Goal: Information Seeking & Learning: Learn about a topic

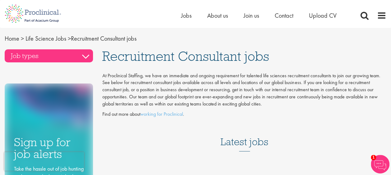
click at [85, 58] on h3 "Job types" at bounding box center [49, 55] width 88 height 13
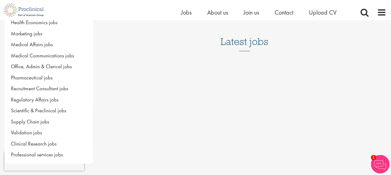
scroll to position [93, 0]
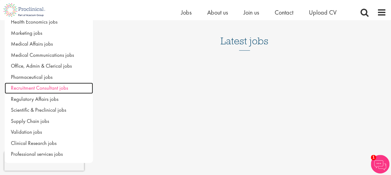
click at [64, 85] on span "Recruitment Consultant jobs" at bounding box center [39, 88] width 57 height 7
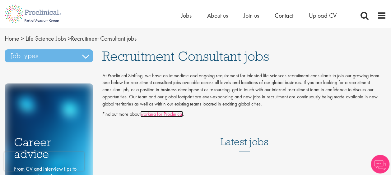
click at [168, 111] on link "working for Proclinical" at bounding box center [161, 114] width 43 height 7
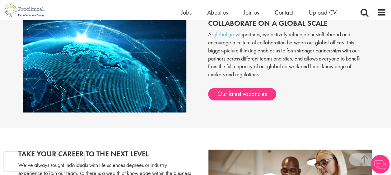
scroll to position [559, 0]
